Goal: Navigation & Orientation: Find specific page/section

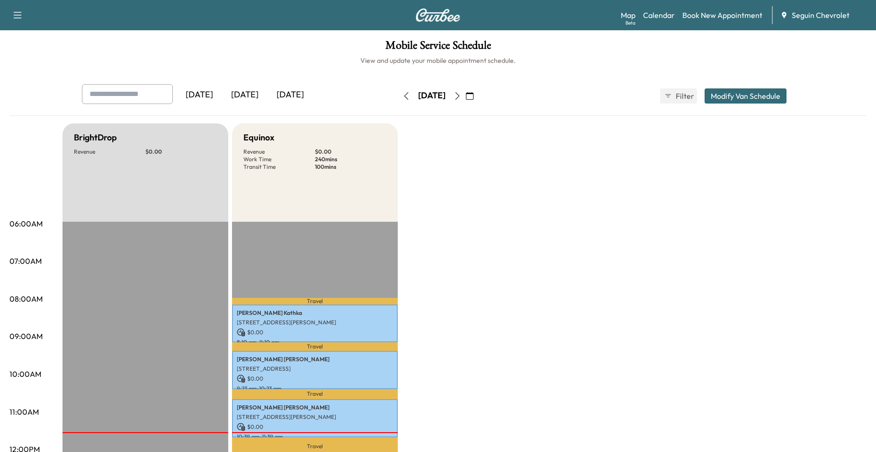
scroll to position [237, 0]
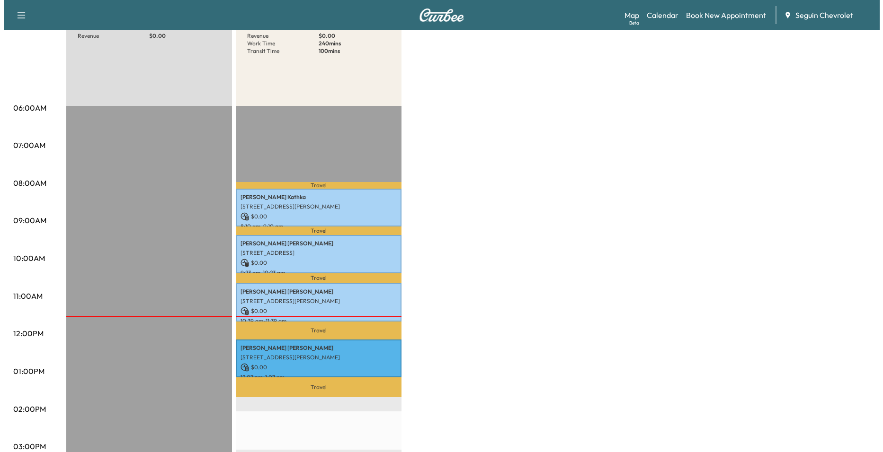
scroll to position [142, 0]
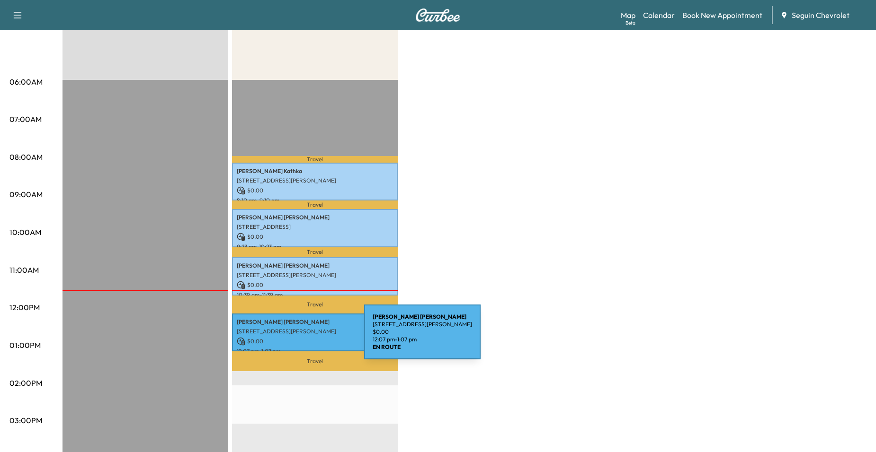
click at [293, 338] on p "$ 0.00" at bounding box center [315, 341] width 156 height 9
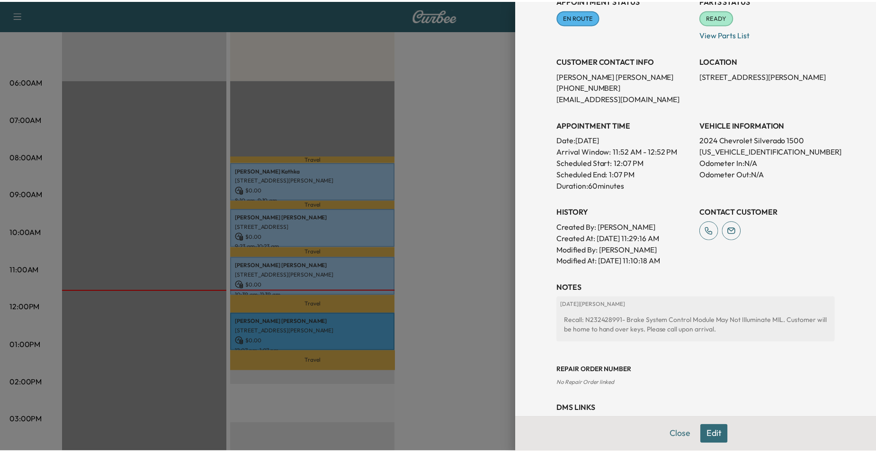
scroll to position [110, 0]
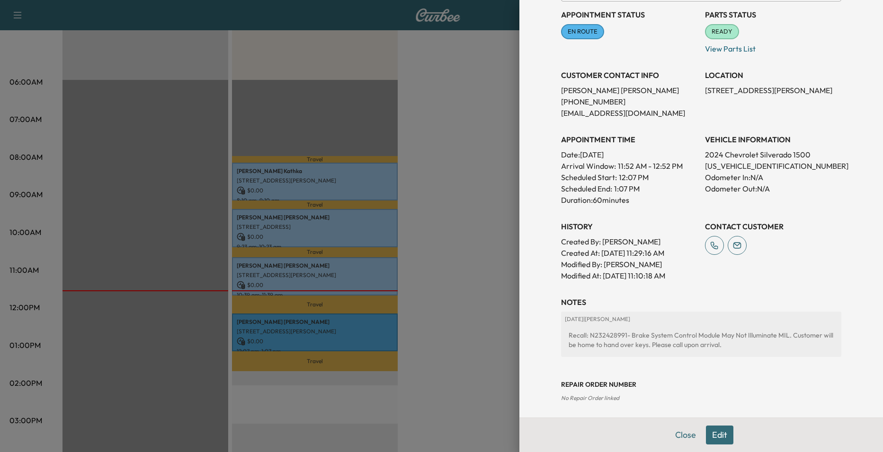
click at [498, 278] on div at bounding box center [441, 226] width 883 height 452
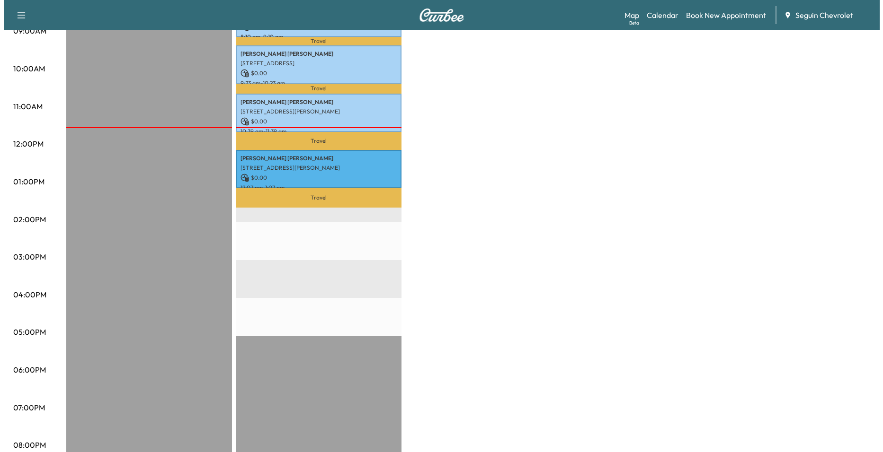
scroll to position [237, 0]
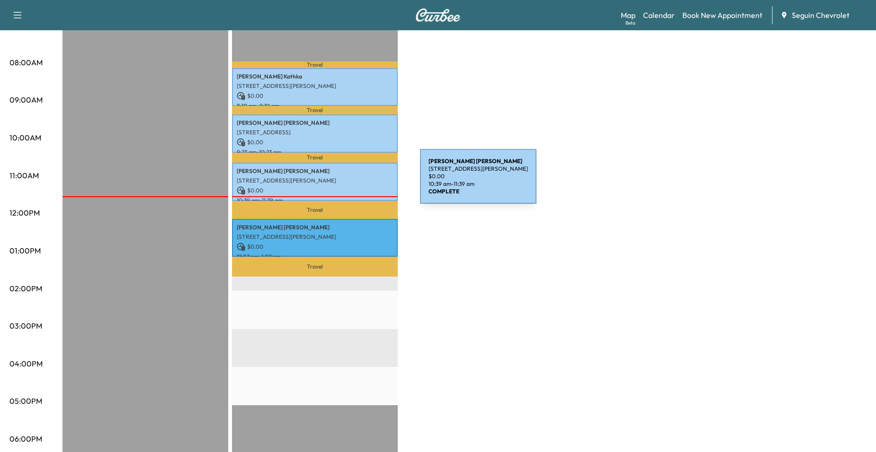
click at [348, 178] on p "[STREET_ADDRESS][PERSON_NAME]" at bounding box center [315, 181] width 156 height 8
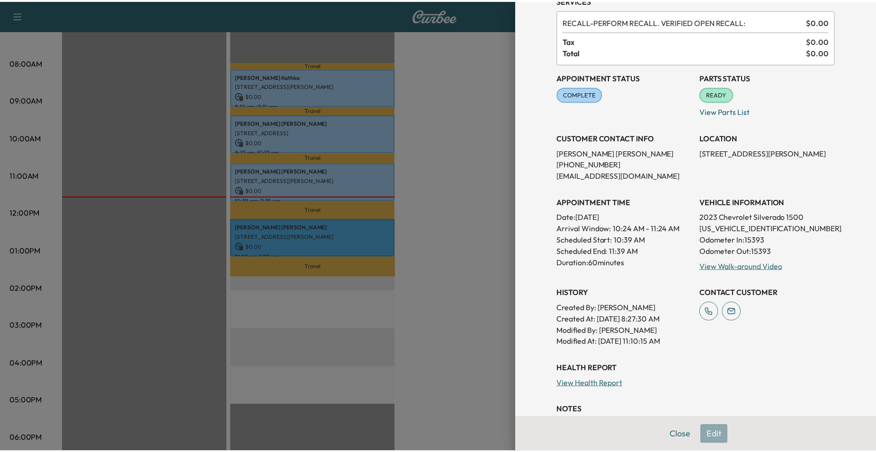
scroll to position [142, 0]
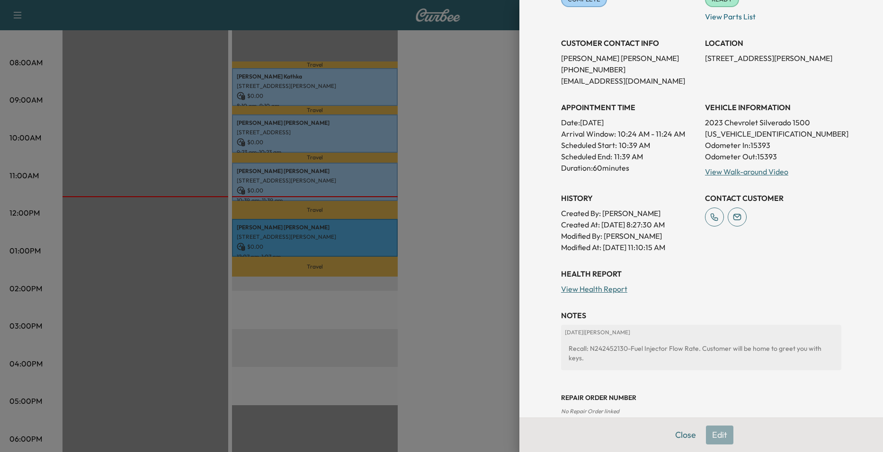
click at [473, 215] on div at bounding box center [441, 226] width 883 height 452
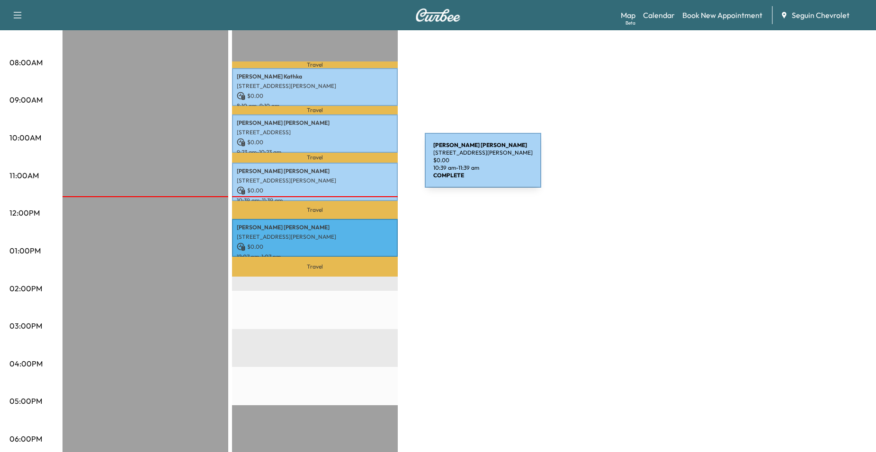
click at [354, 168] on p "John Soefje" at bounding box center [315, 172] width 156 height 8
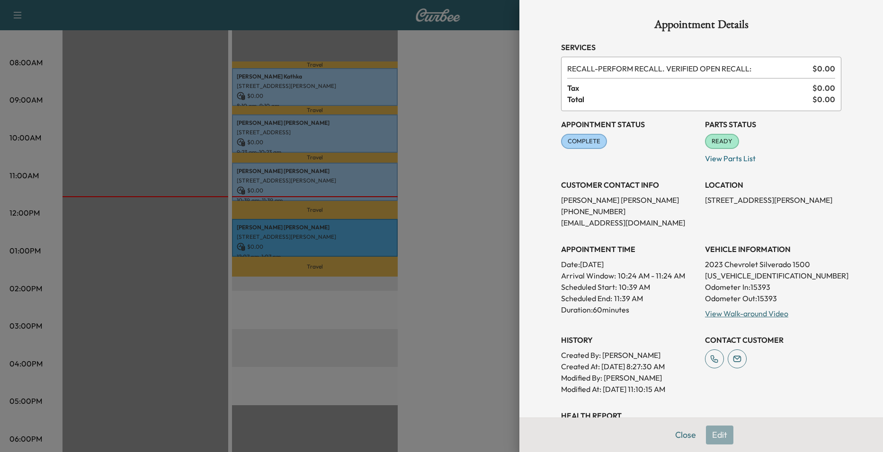
click at [384, 166] on div at bounding box center [441, 226] width 883 height 452
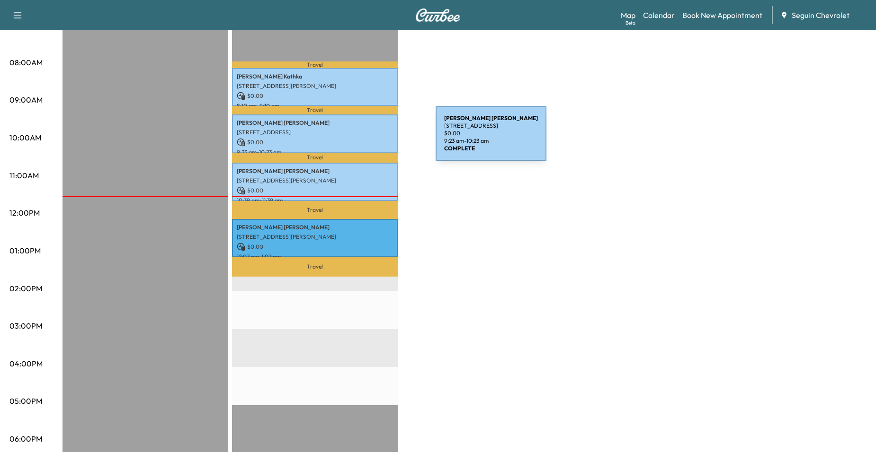
click at [364, 139] on p "$ 0.00" at bounding box center [315, 142] width 156 height 9
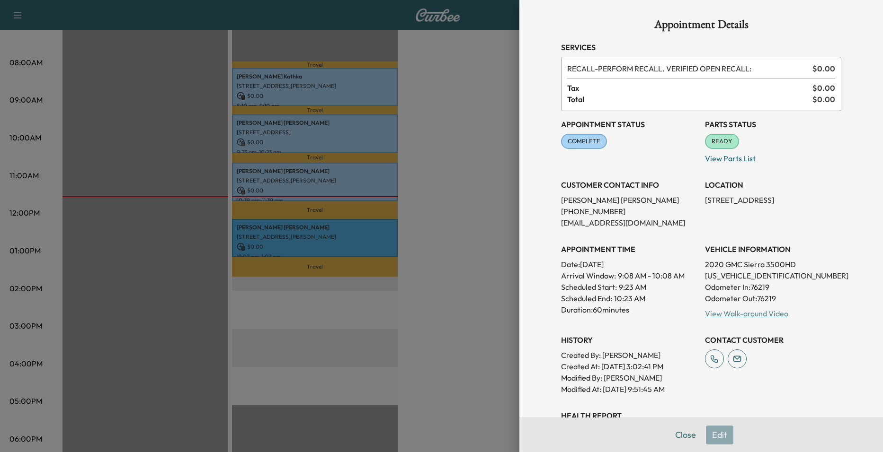
click at [776, 315] on link "View Walk-around Video" at bounding box center [746, 313] width 83 height 9
click at [146, 117] on div at bounding box center [441, 226] width 883 height 452
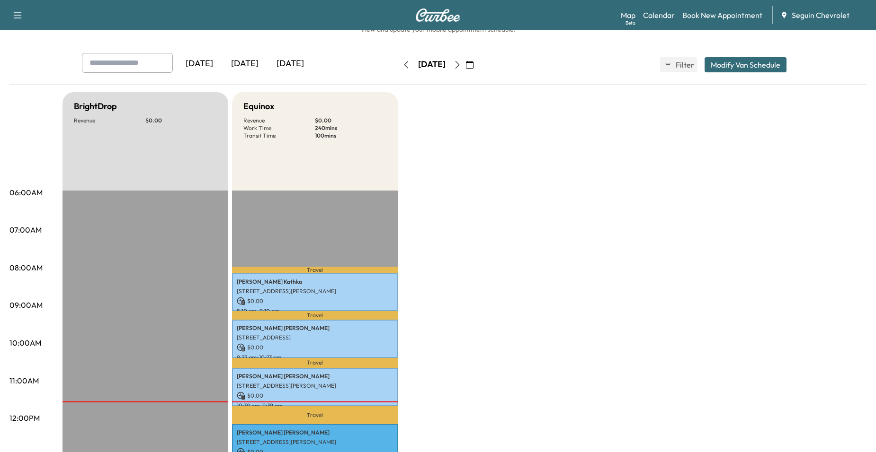
scroll to position [0, 0]
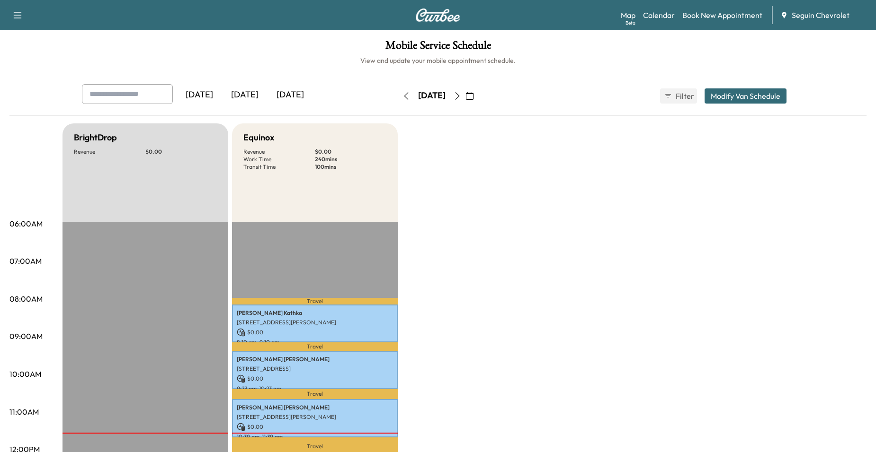
click at [465, 90] on button "button" at bounding box center [457, 96] width 16 height 15
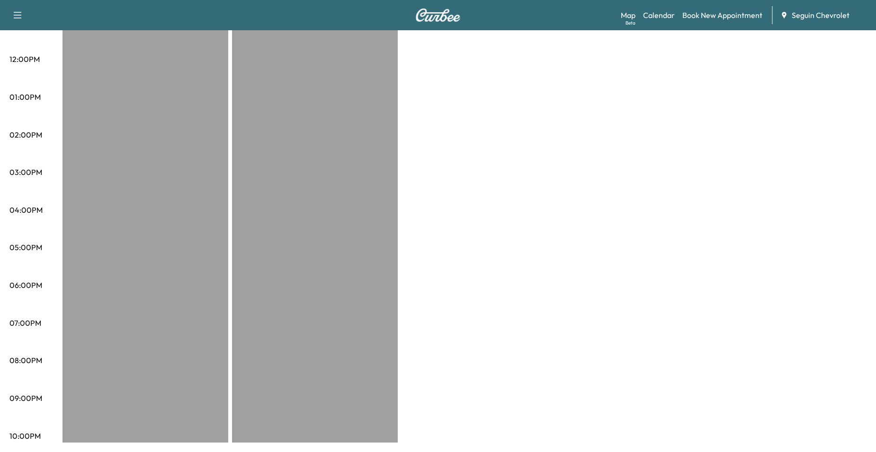
scroll to position [12, 0]
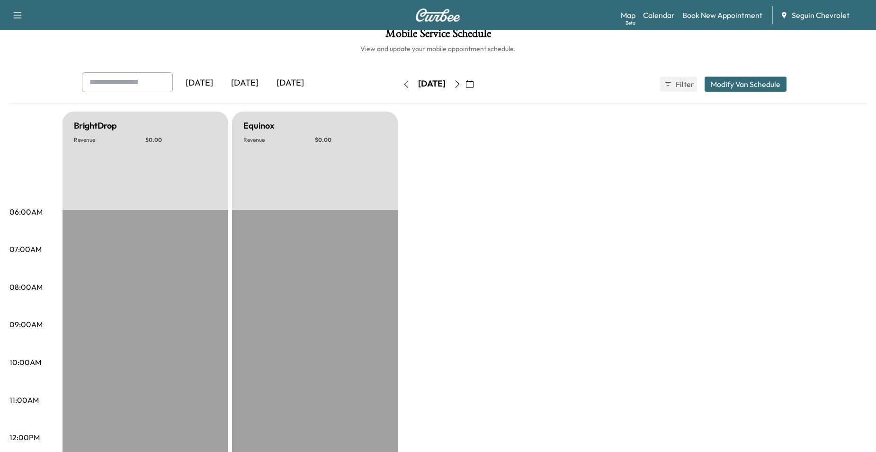
click at [461, 87] on icon "button" at bounding box center [457, 84] width 8 height 8
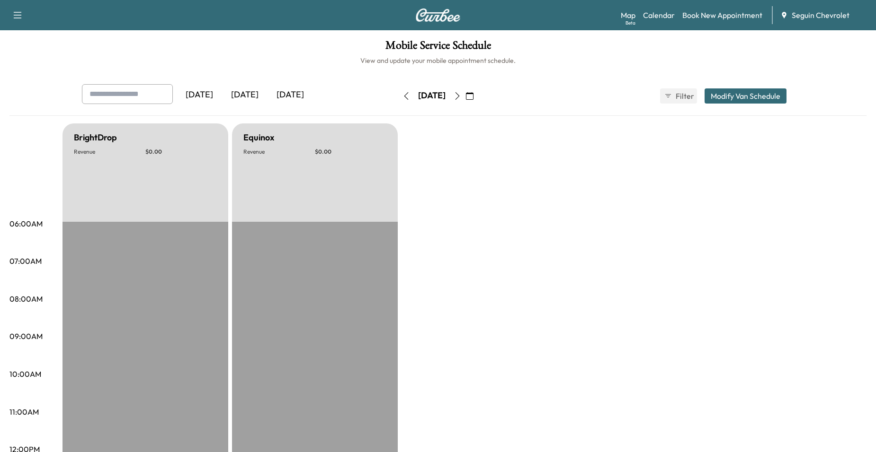
click at [461, 95] on icon "button" at bounding box center [457, 96] width 8 height 8
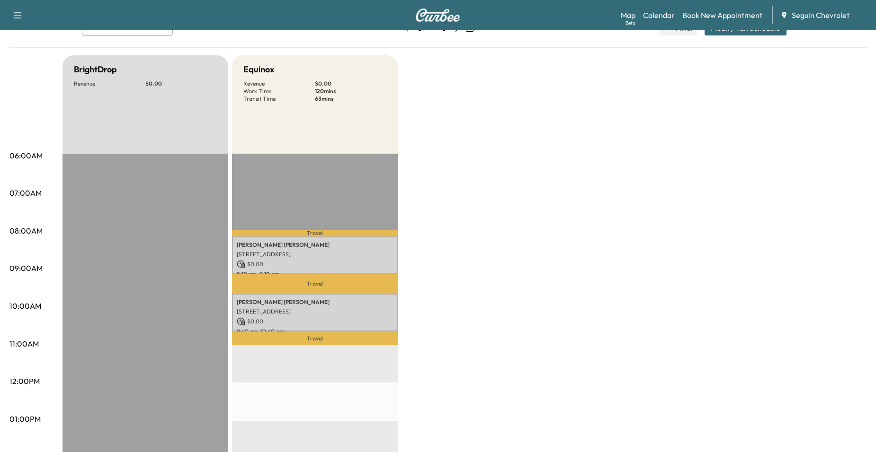
scroll to position [95, 0]
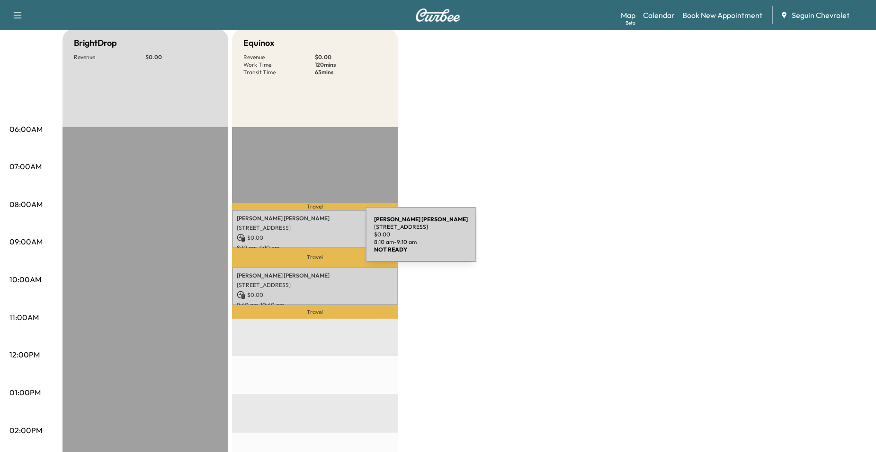
click at [294, 240] on p "$ 0.00" at bounding box center [315, 238] width 156 height 9
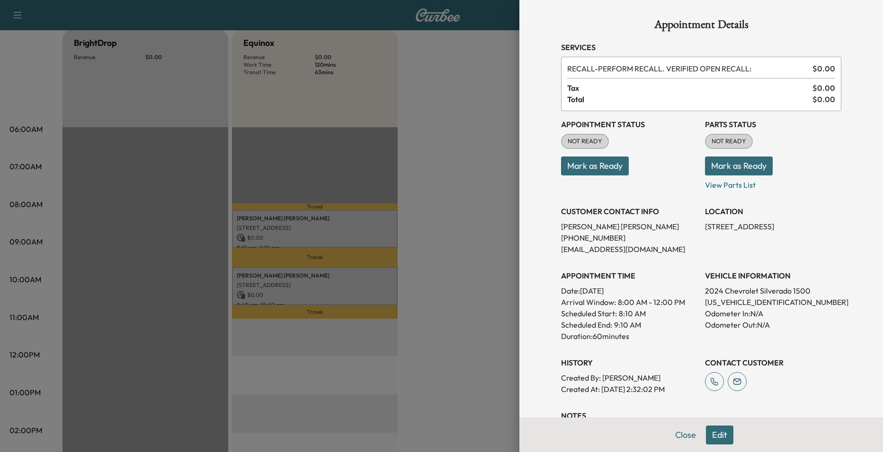
click at [278, 281] on div at bounding box center [441, 226] width 883 height 452
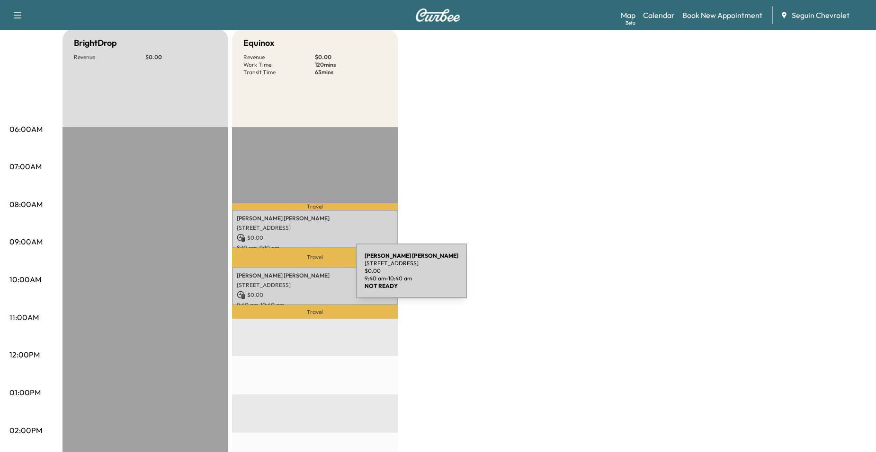
click at [285, 277] on p "Joseph Almaguer" at bounding box center [315, 276] width 156 height 8
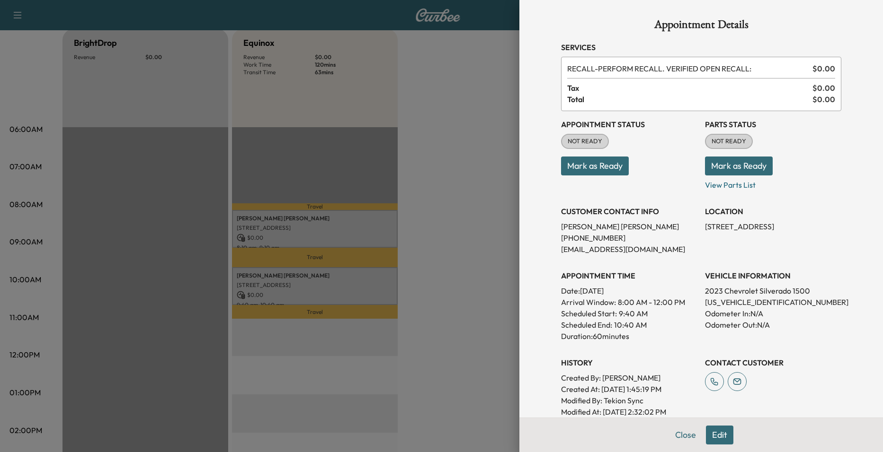
click at [368, 200] on div at bounding box center [441, 226] width 883 height 452
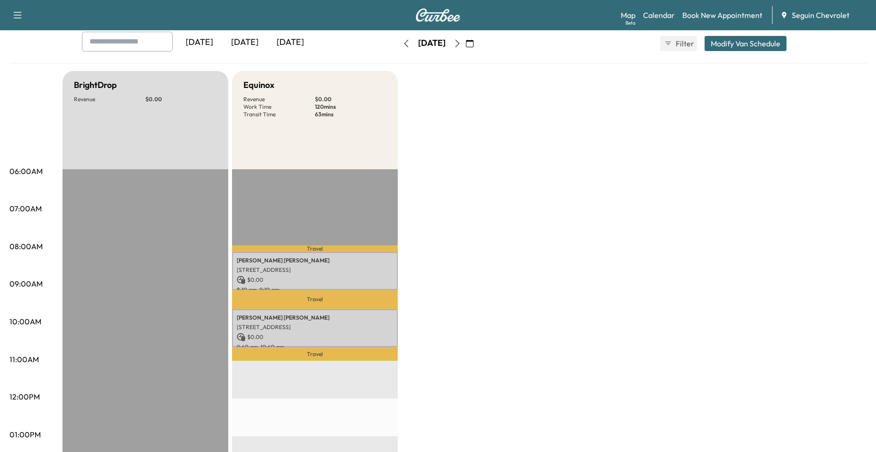
scroll to position [0, 0]
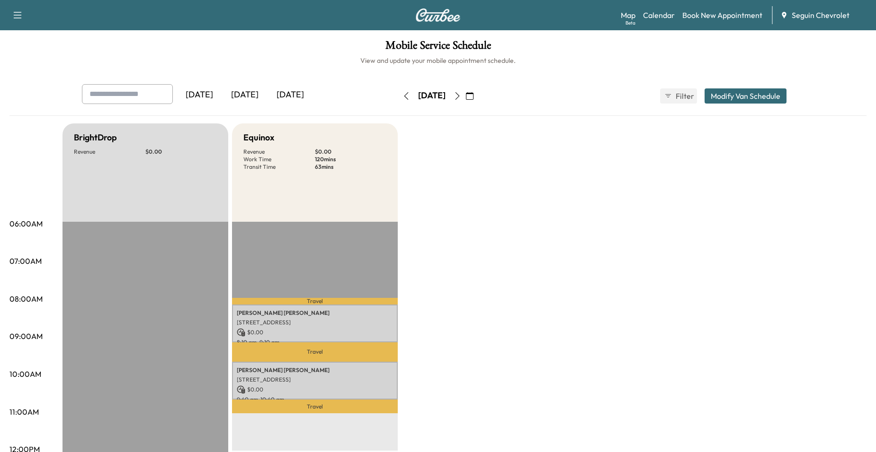
click at [465, 96] on button "button" at bounding box center [457, 96] width 16 height 15
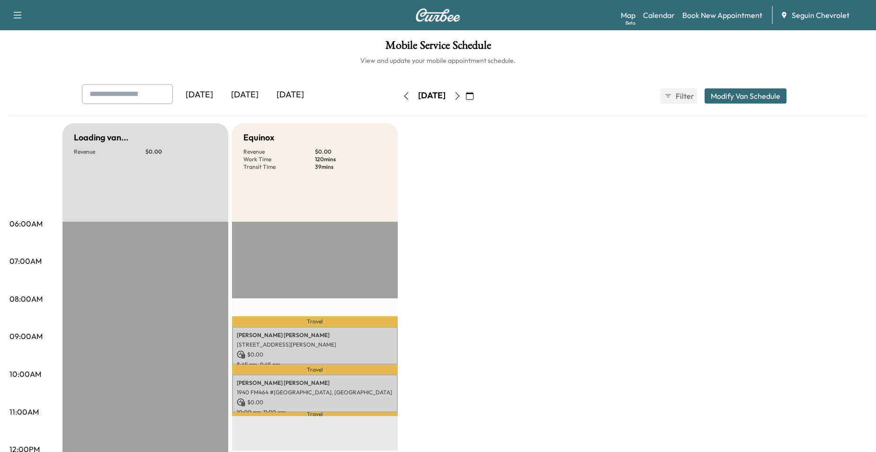
click at [465, 95] on button "button" at bounding box center [457, 96] width 16 height 15
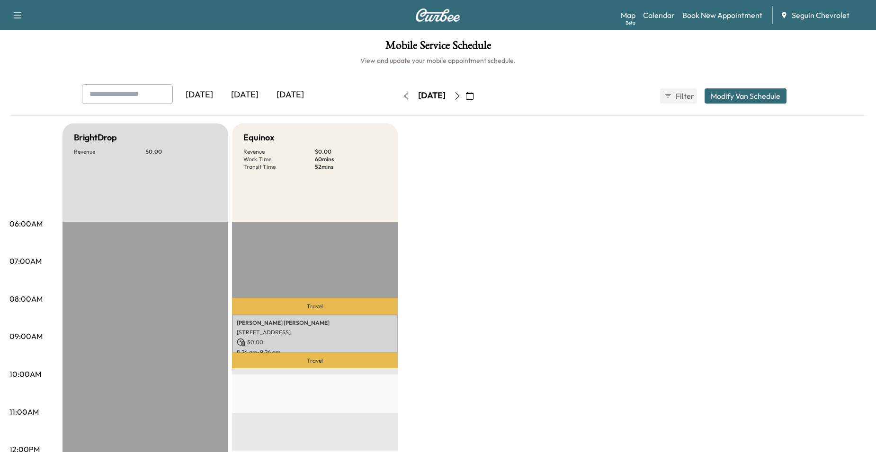
click at [461, 95] on icon "button" at bounding box center [457, 96] width 8 height 8
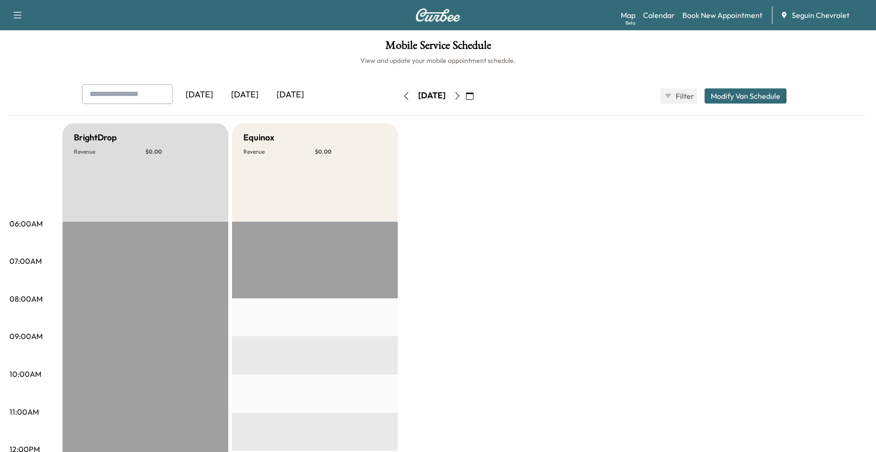
click at [461, 95] on icon "button" at bounding box center [457, 96] width 8 height 8
click at [478, 95] on button "button" at bounding box center [469, 96] width 16 height 15
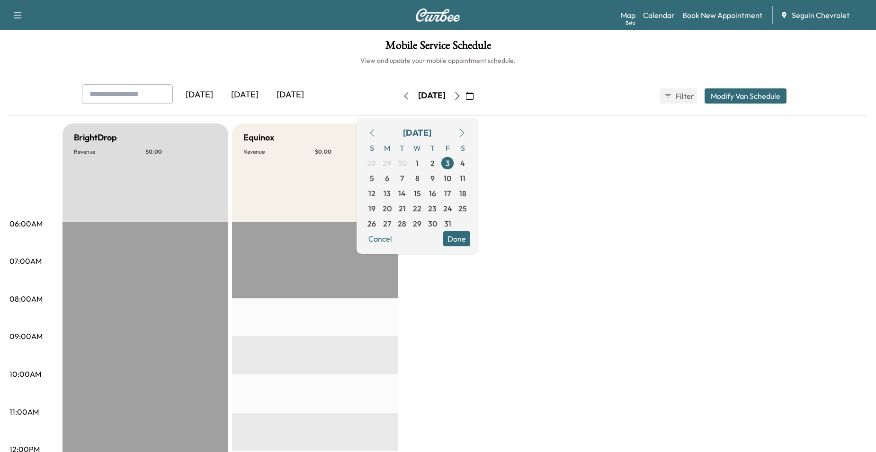
click at [478, 95] on button "button" at bounding box center [469, 96] width 16 height 15
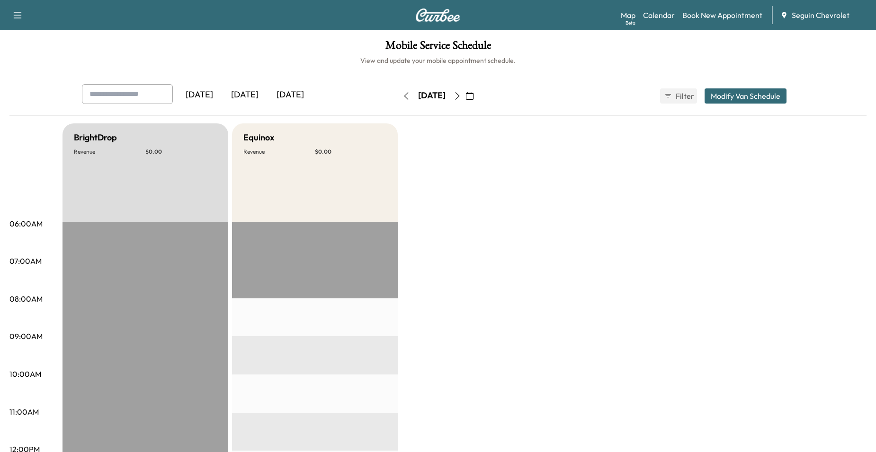
click at [461, 95] on icon "button" at bounding box center [457, 96] width 8 height 8
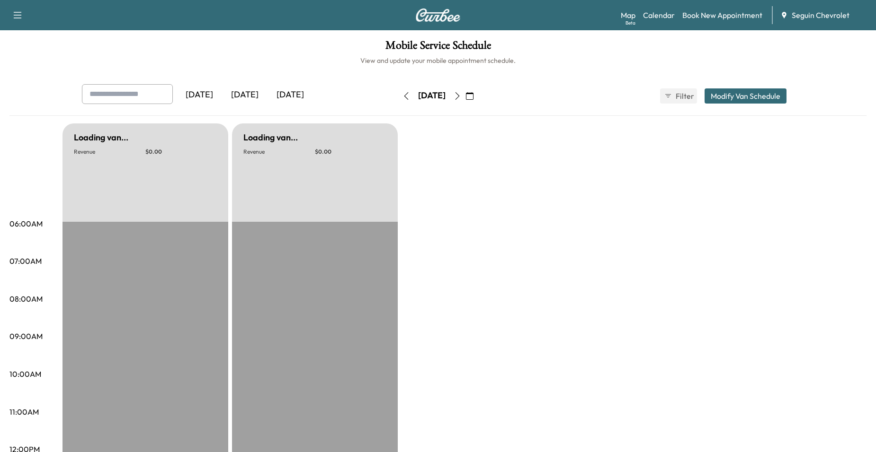
click at [461, 95] on icon "button" at bounding box center [457, 96] width 8 height 8
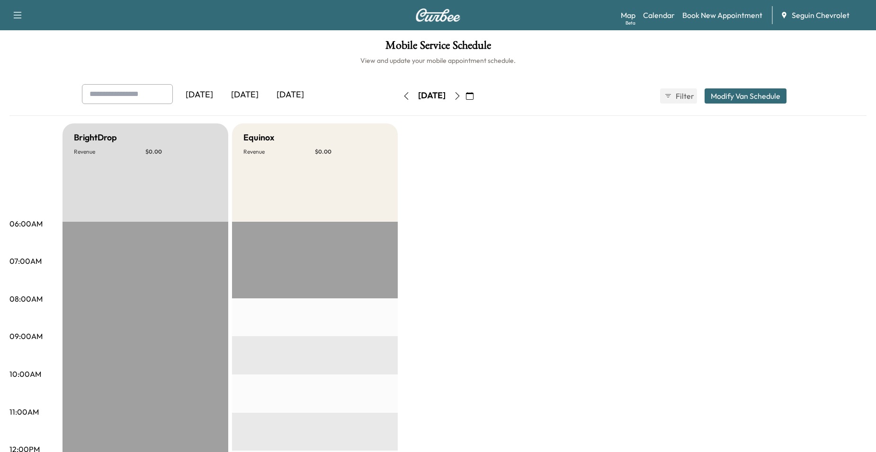
click at [461, 95] on icon "button" at bounding box center [457, 96] width 8 height 8
click at [465, 95] on button "button" at bounding box center [457, 96] width 16 height 15
click at [461, 95] on icon "button" at bounding box center [457, 96] width 8 height 8
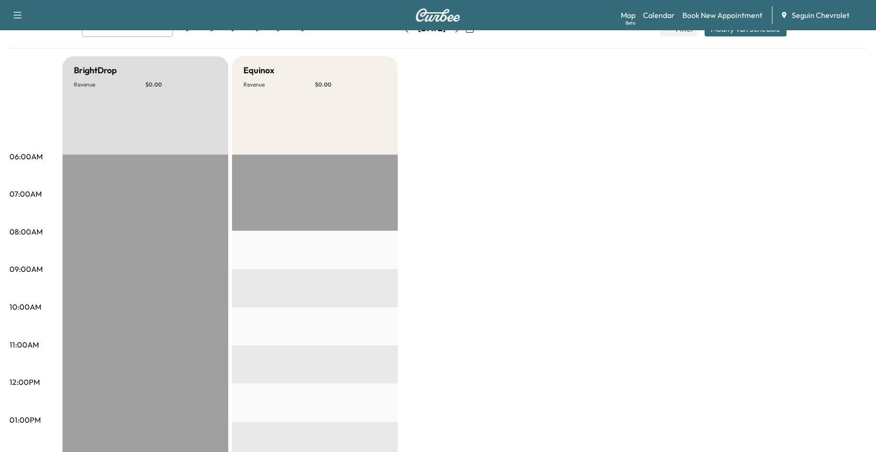
scroll to position [47, 0]
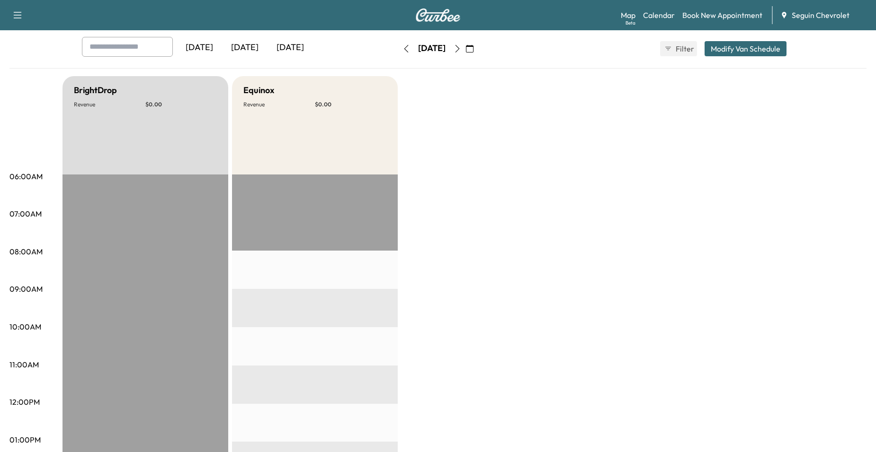
click at [465, 55] on button "button" at bounding box center [457, 48] width 16 height 15
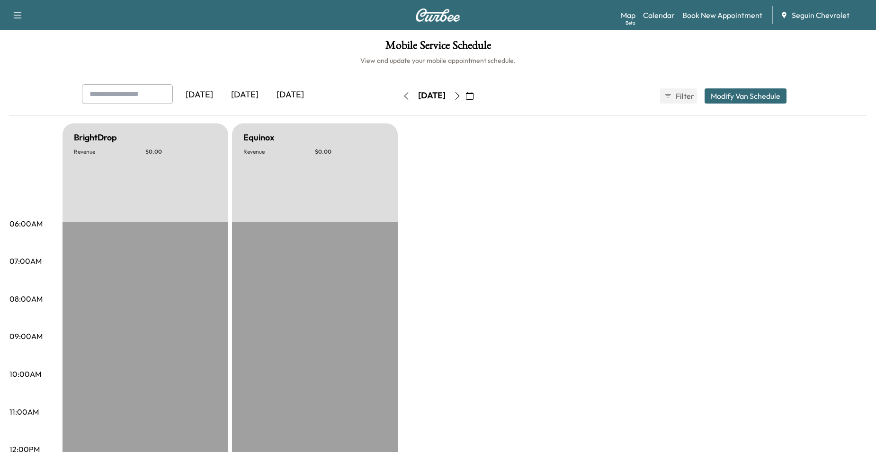
click at [465, 90] on button "button" at bounding box center [457, 96] width 16 height 15
click at [461, 97] on icon "button" at bounding box center [457, 96] width 8 height 8
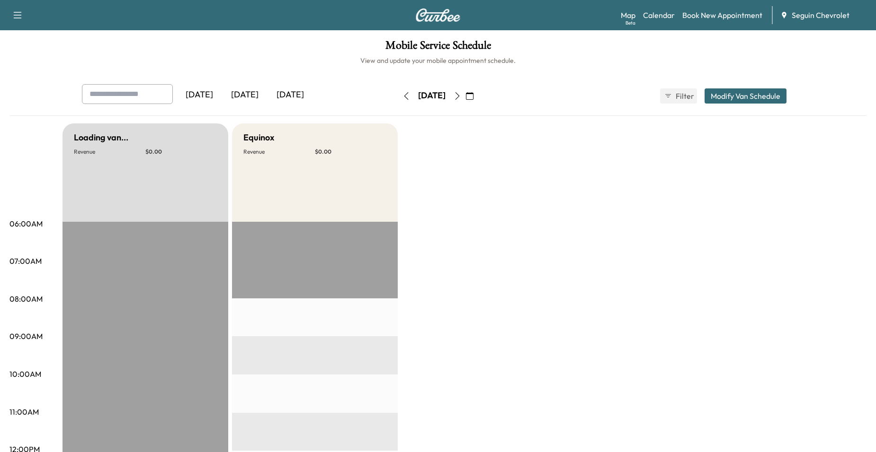
click at [461, 96] on icon "button" at bounding box center [457, 96] width 8 height 8
click at [461, 95] on icon "button" at bounding box center [457, 96] width 8 height 8
click at [465, 101] on button "button" at bounding box center [457, 96] width 16 height 15
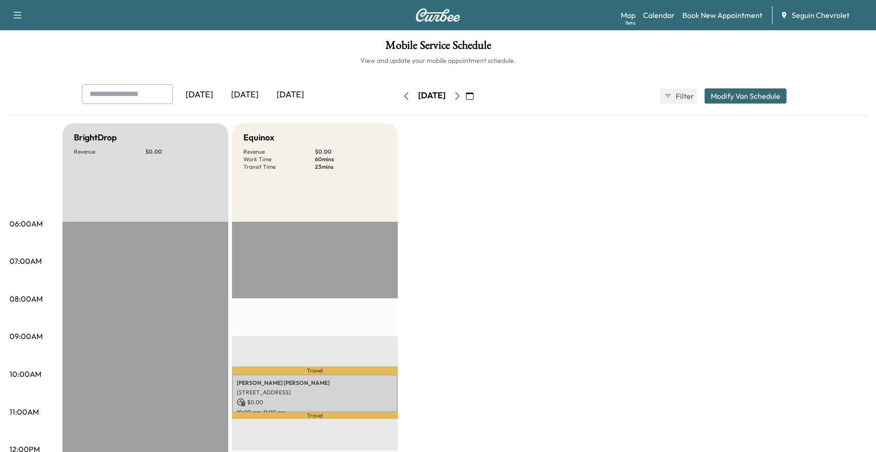
click at [461, 97] on icon "button" at bounding box center [457, 96] width 8 height 8
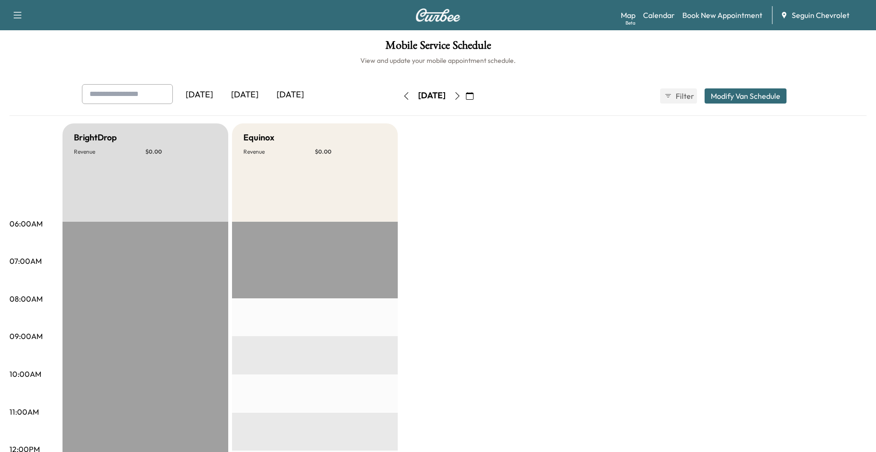
click at [402, 98] on icon "button" at bounding box center [406, 96] width 8 height 8
